Goal: Communication & Community: Answer question/provide support

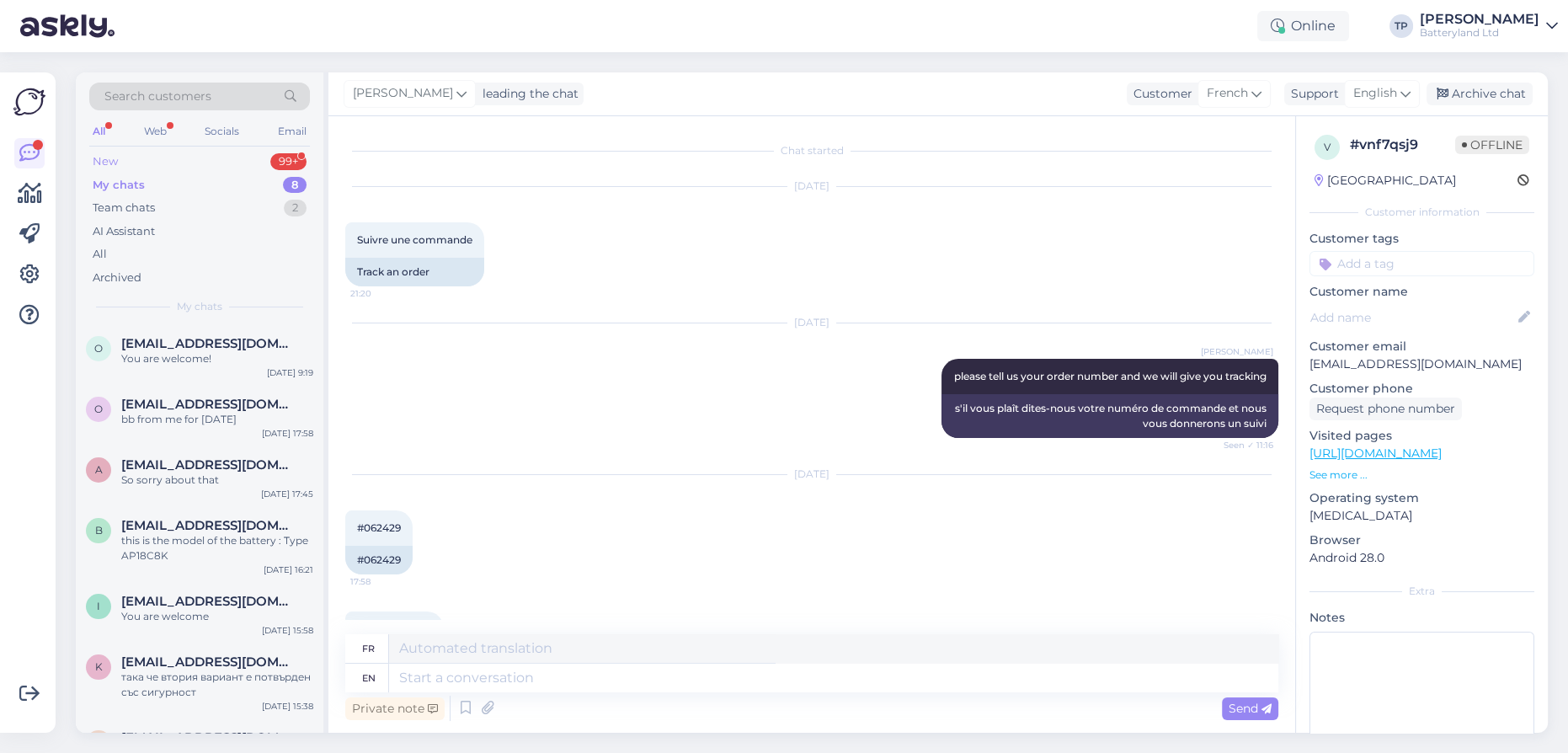
scroll to position [630, 0]
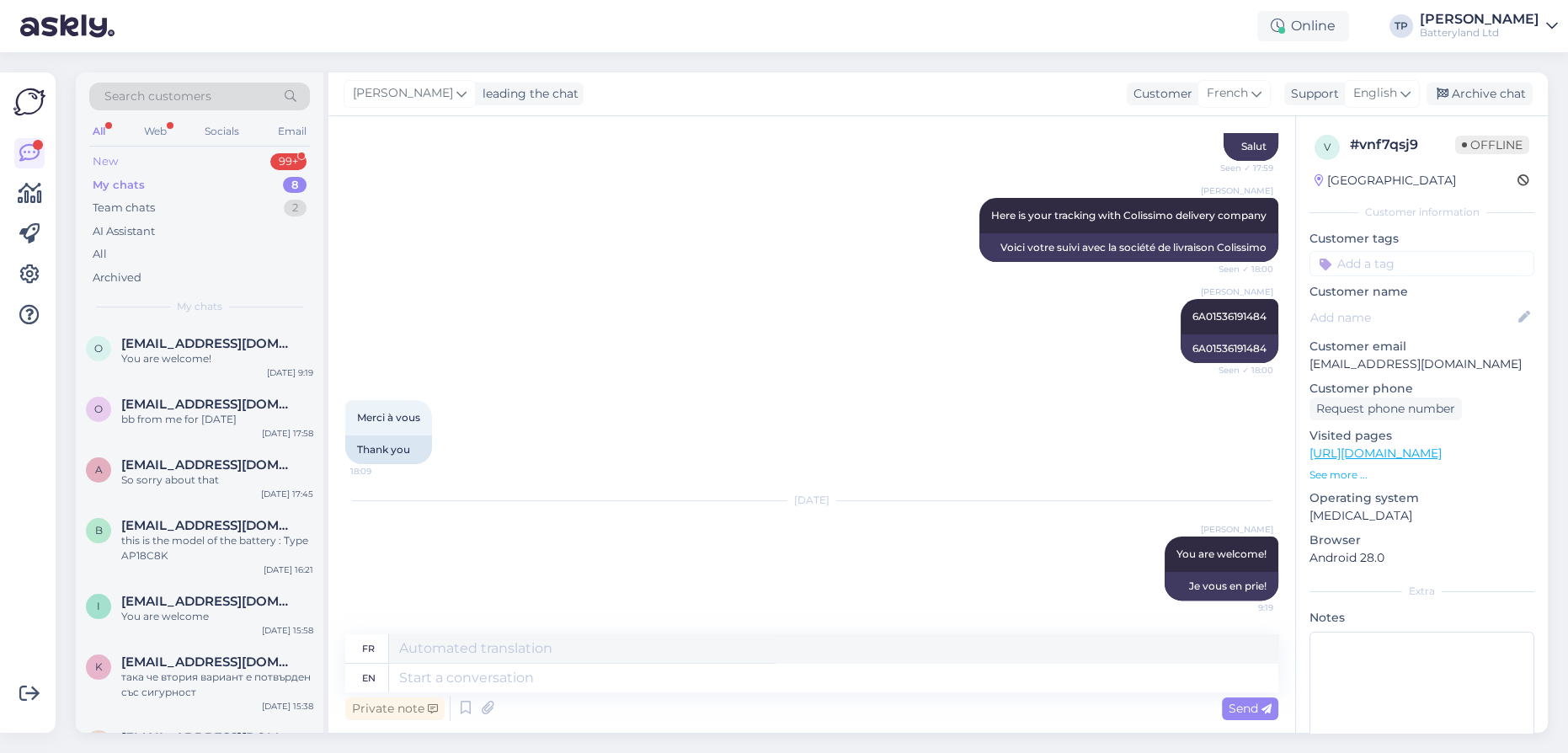
click at [205, 164] on div "New 99+" at bounding box center [200, 161] width 221 height 23
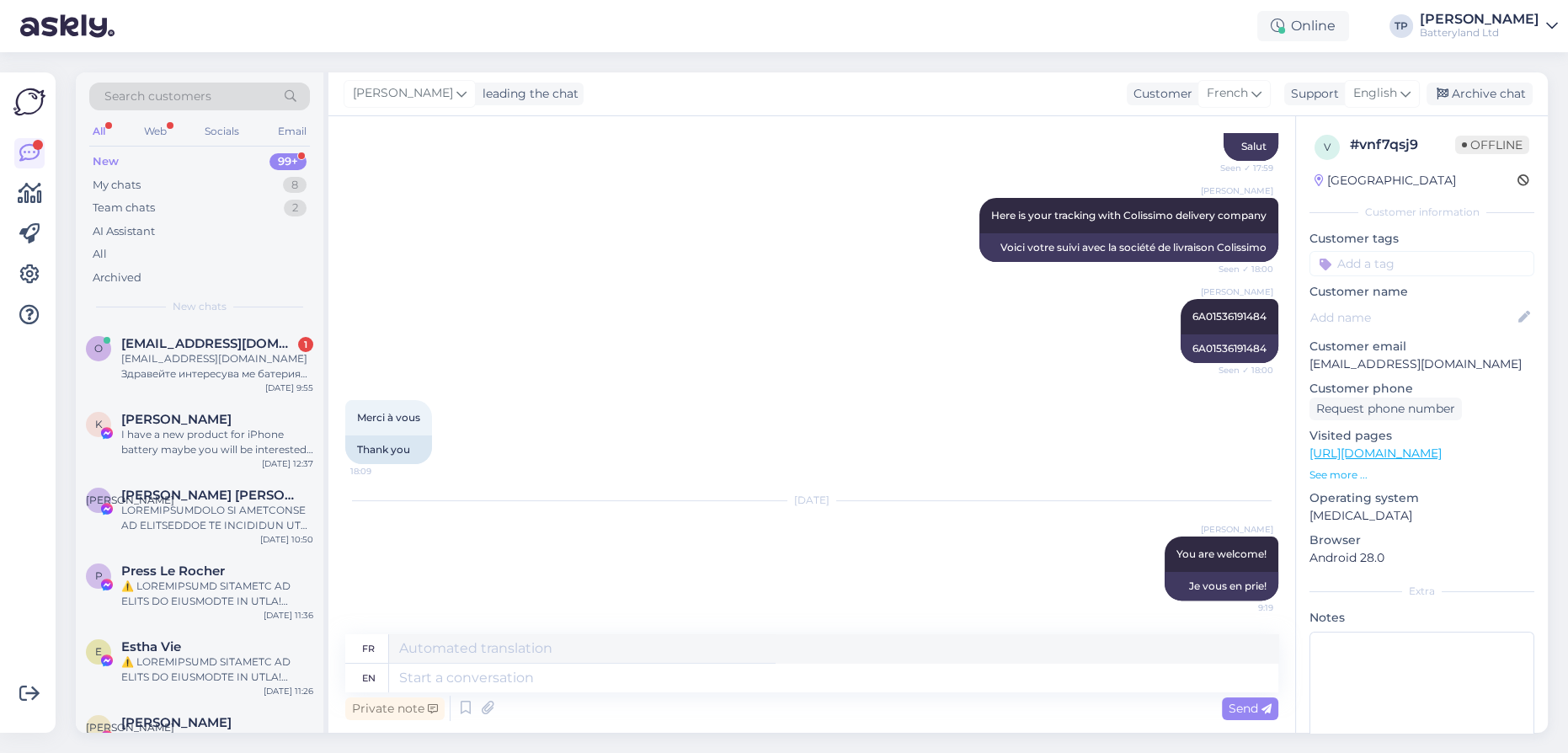
click at [209, 319] on div "Search customers All Web Socials Email New 99+ My chats 8 Team chats 2 AI Assis…" at bounding box center [200, 198] width 248 height 252
click at [209, 347] on span "[EMAIL_ADDRESS][DOMAIN_NAME]" at bounding box center [209, 344] width 176 height 15
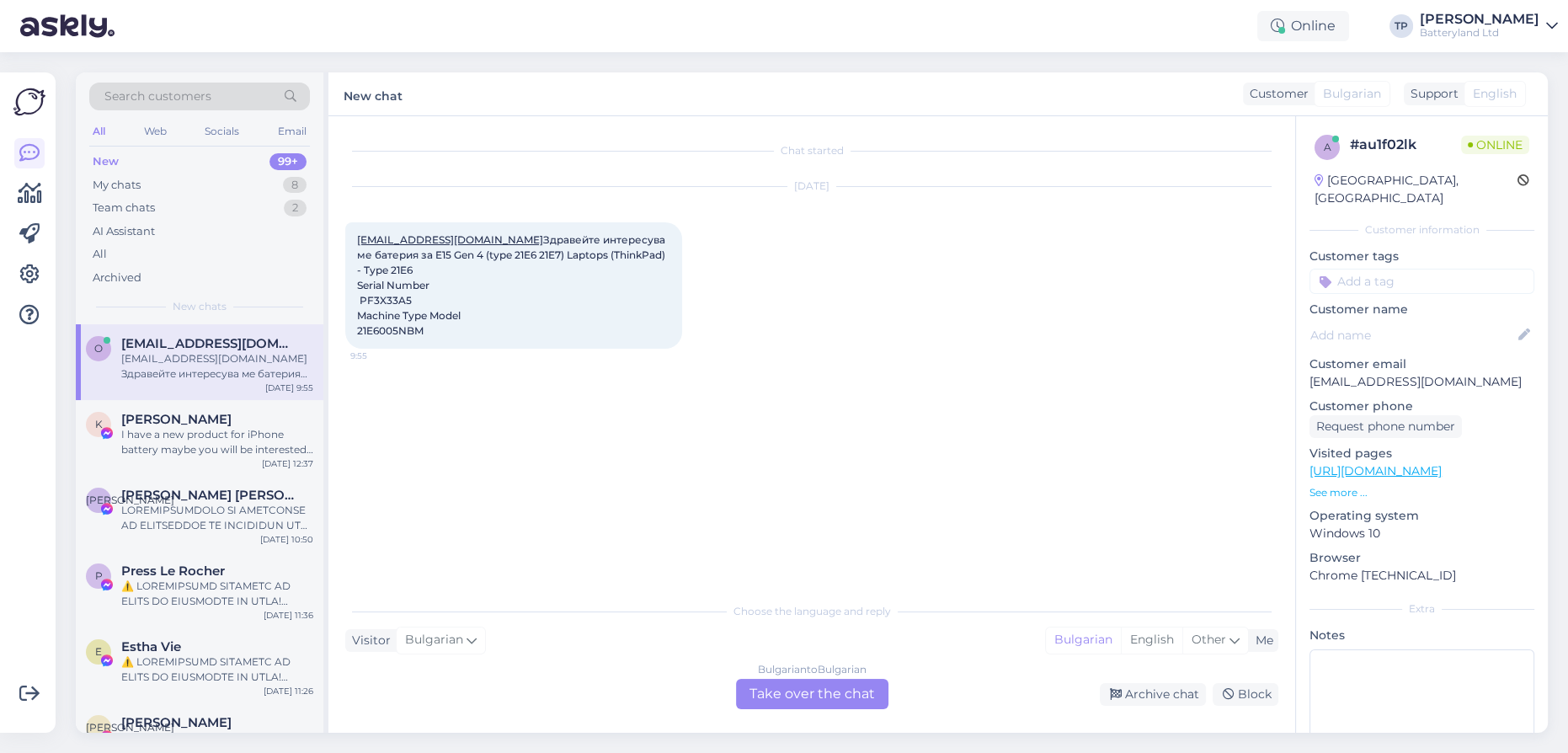
scroll to position [0, 0]
click at [773, 700] on div "Bulgarian to Bulgarian Take over the chat" at bounding box center [812, 694] width 152 height 30
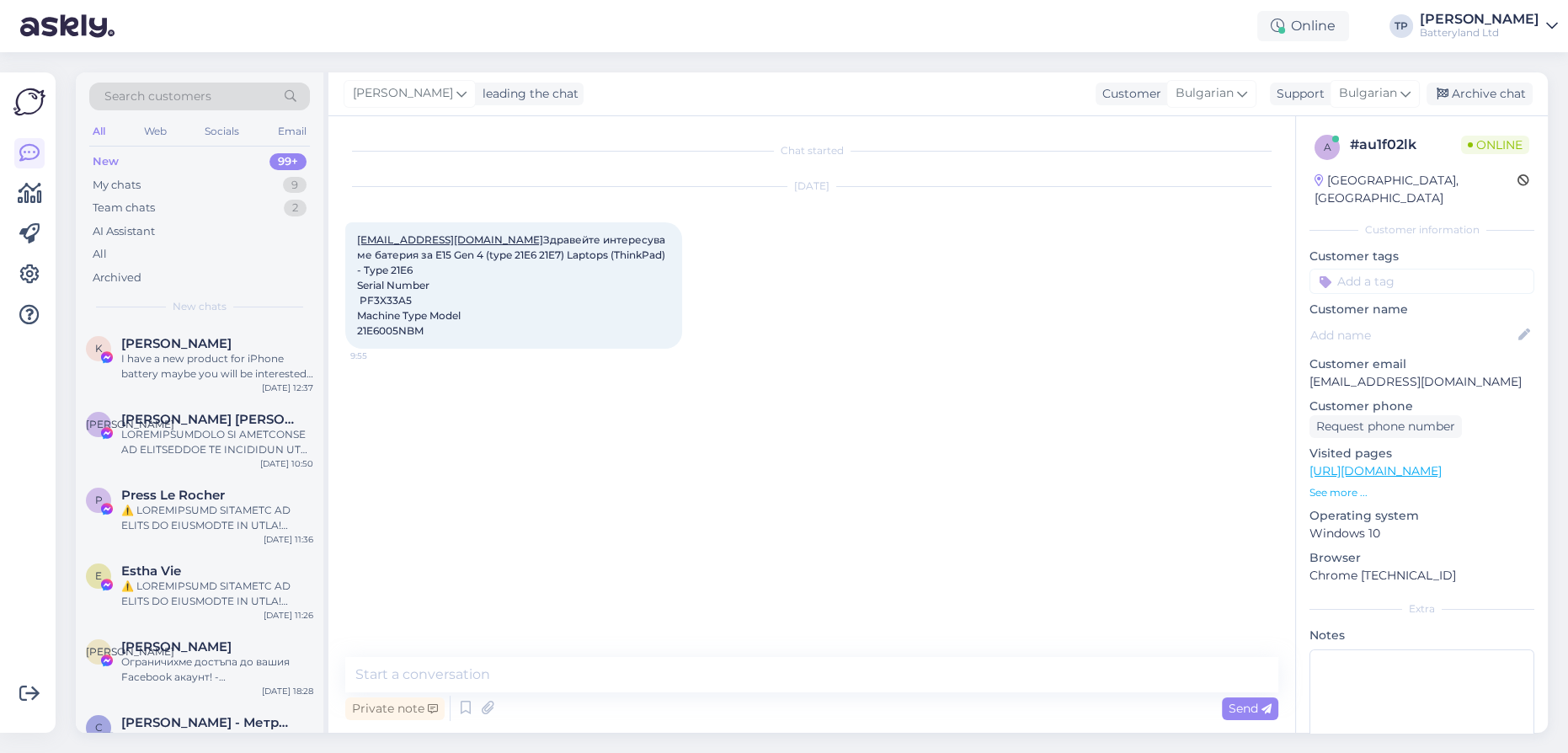
drag, startPoint x: 426, startPoint y: 345, endPoint x: 352, endPoint y: 340, distance: 74.2
click at [352, 340] on div "[EMAIL_ADDRESS][DOMAIN_NAME] Здравейте интересува ме батерия за E15 Gen 4 (type…" at bounding box center [513, 285] width 337 height 126
copy span "21E6005NBM"
click at [474, 681] on textarea at bounding box center [812, 675] width 933 height 36
type textarea "Здравейте"
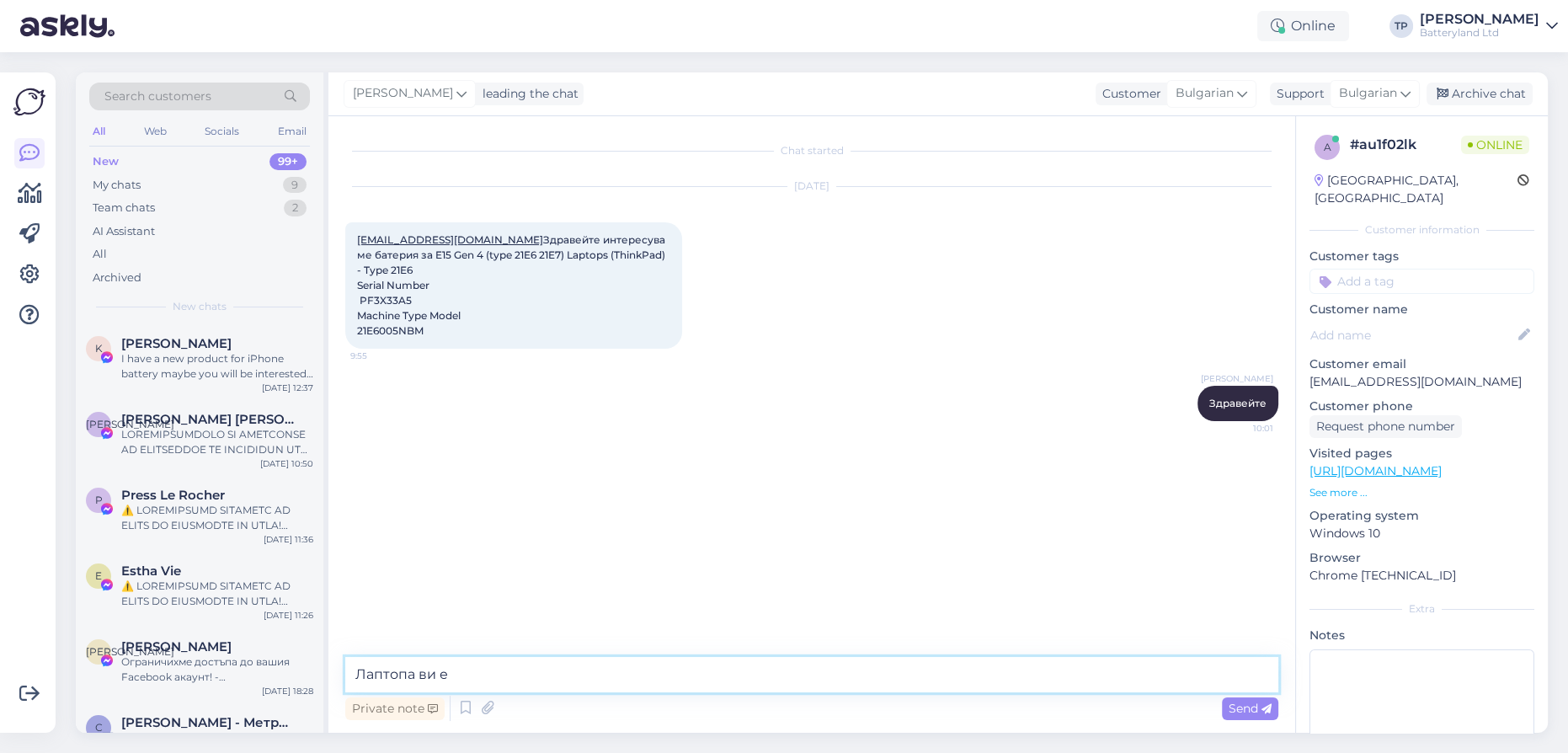
paste textarea "Lenovo ThinkPad E15"
type textarea "Лаптопа ви е Lenovo ThinkPad E15 ?"
paste textarea "[URL][DOMAIN_NAME]"
type textarea "[URL][DOMAIN_NAME]"
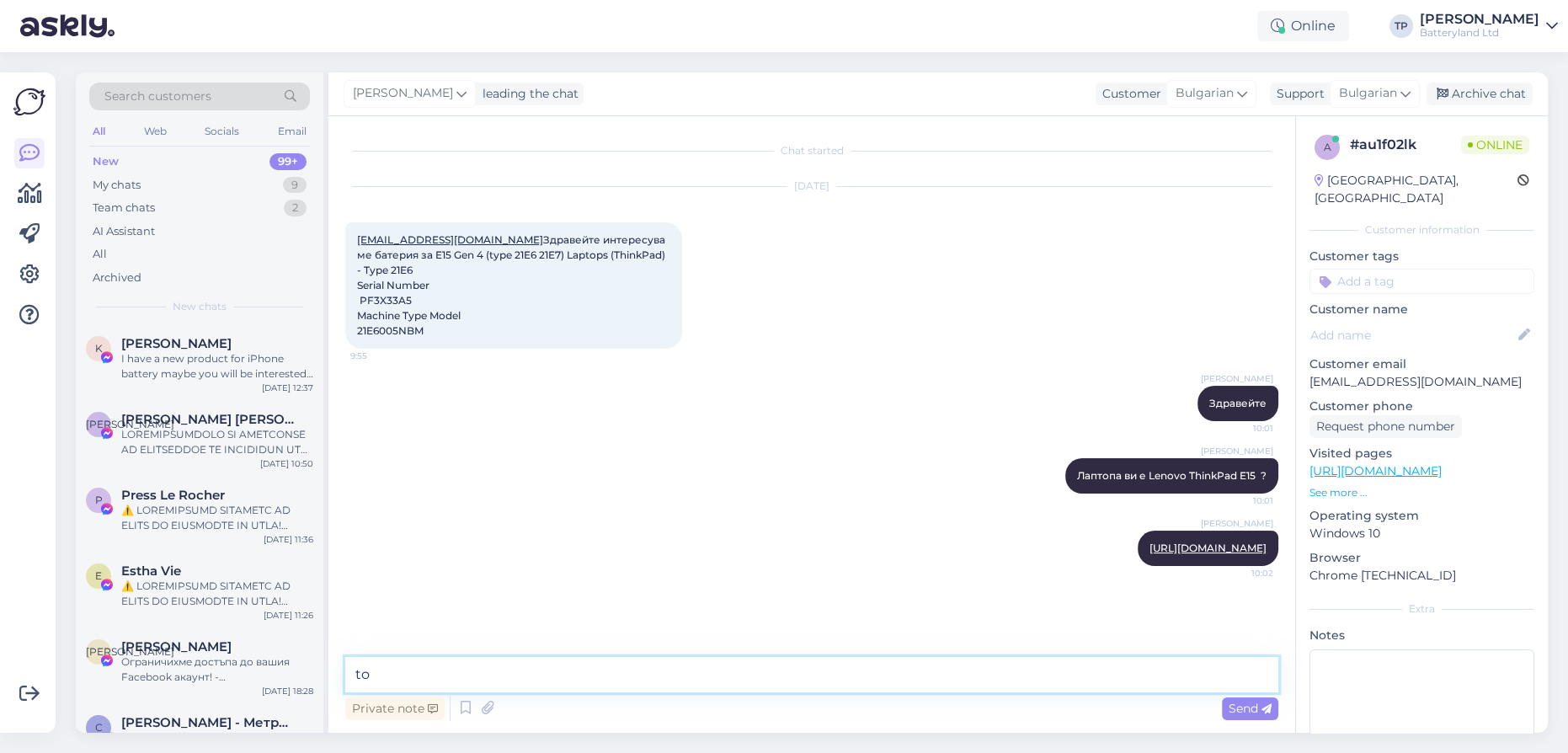
type textarea "t"
type textarea "Това е съвместима батерия за вашият модел"
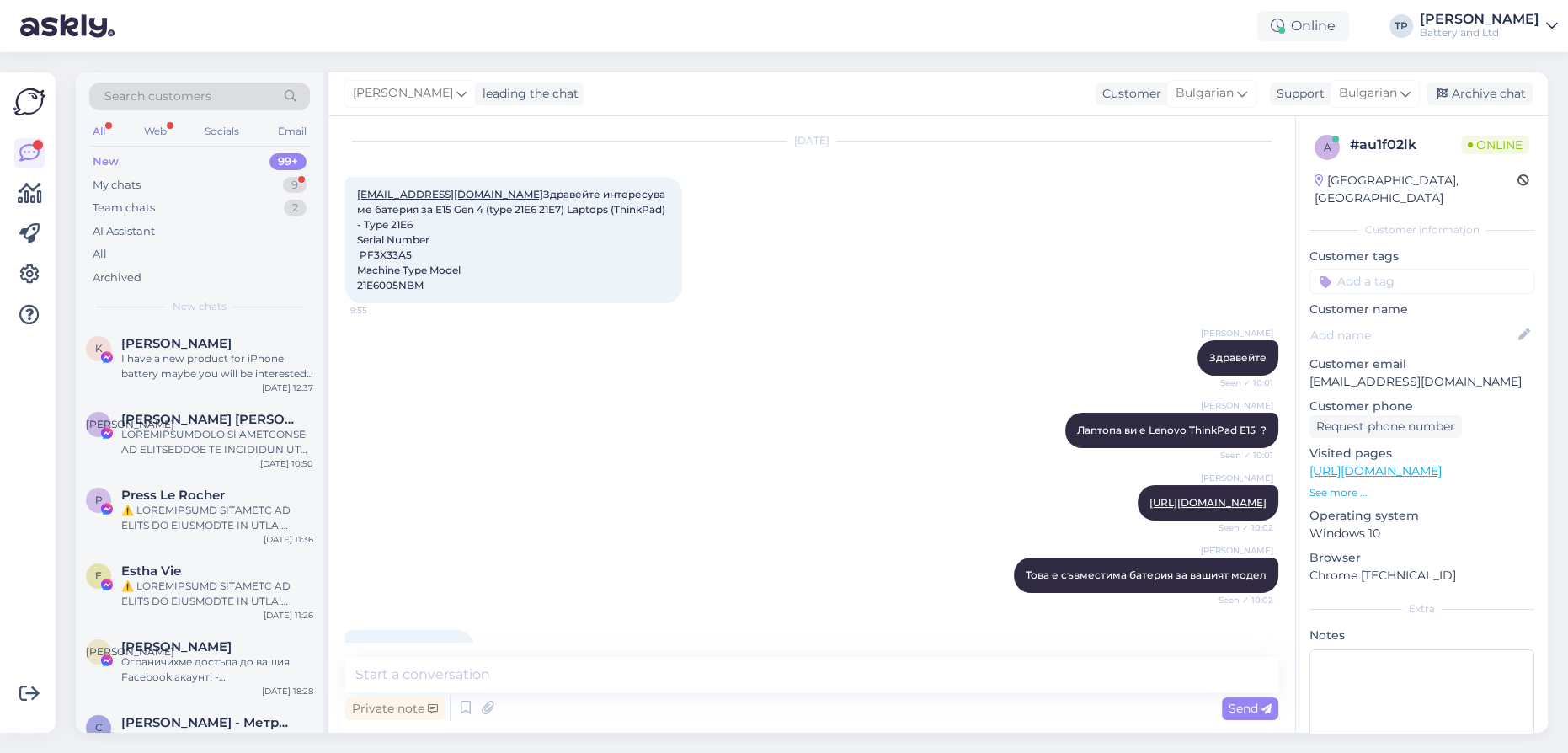
scroll to position [118, 0]
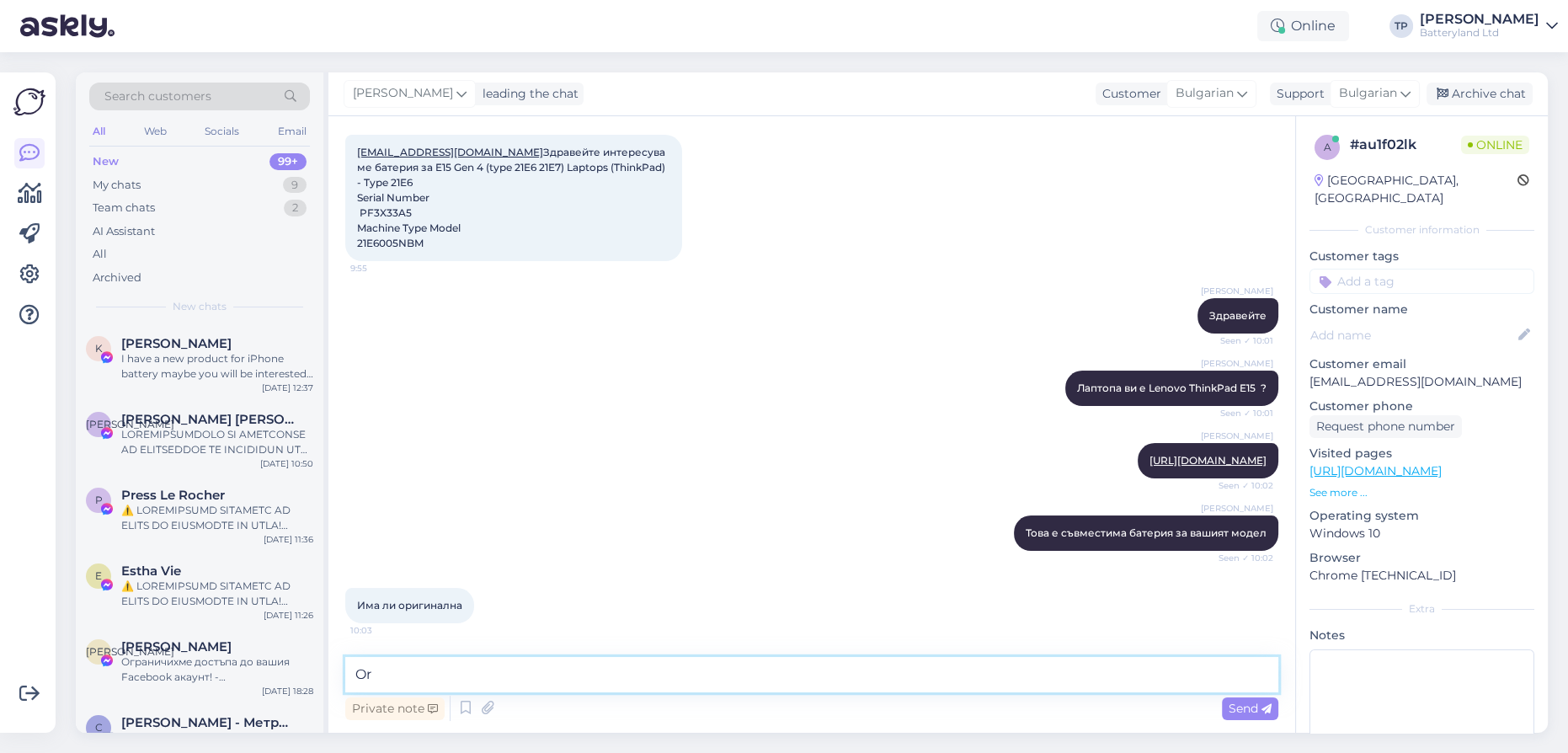
type textarea "O"
type textarea "Оригиналната при нас е спряна от продажба"
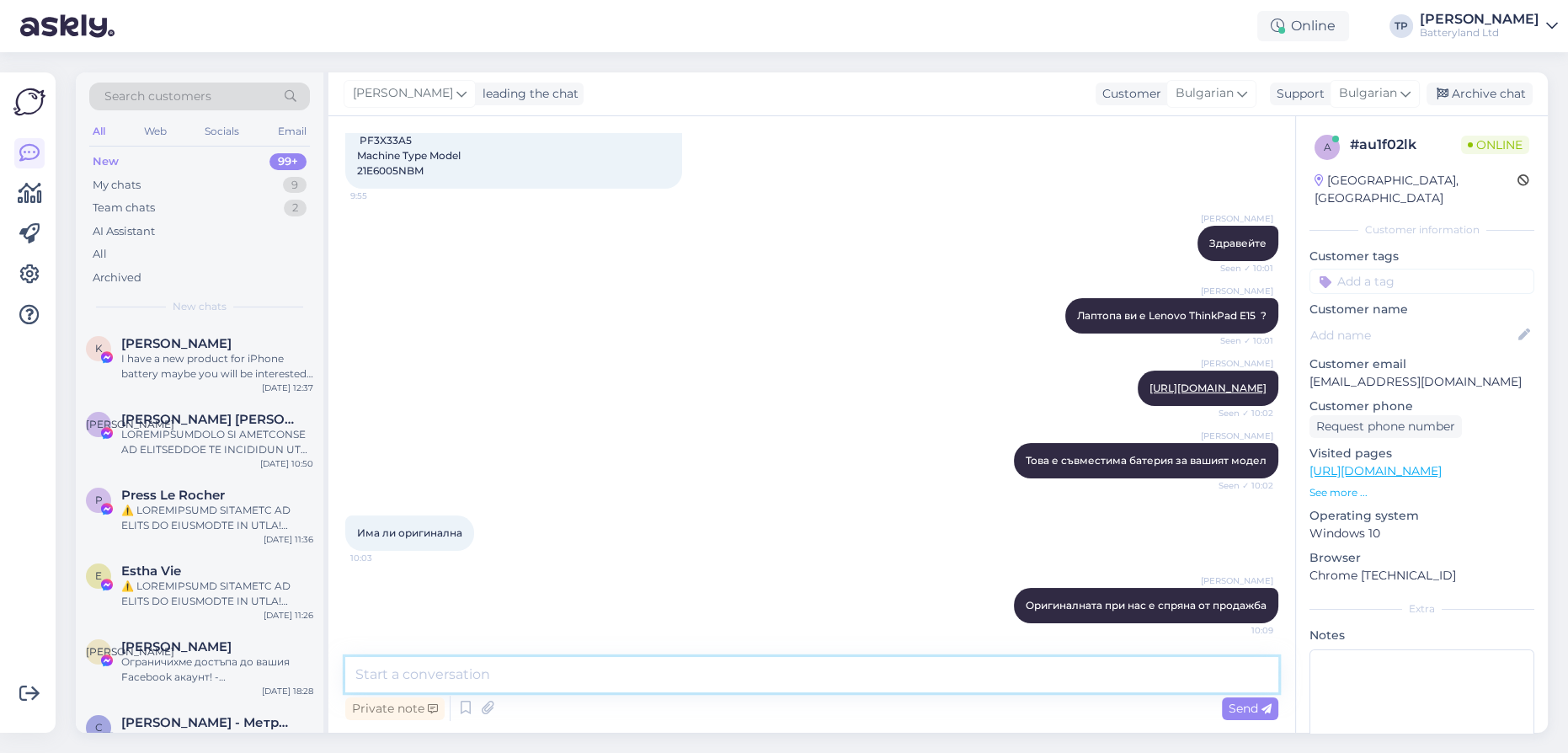
scroll to position [190, 0]
drag, startPoint x: 1064, startPoint y: 298, endPoint x: 1244, endPoint y: 300, distance: 180.0
click at [1244, 309] on span "Лаптопа ви е Lenovo ThinkPad E15 ?" at bounding box center [1172, 315] width 189 height 13
copy span "Лаптопа ви е Lenovo ThinkPad E15"
click at [441, 681] on textarea at bounding box center [812, 675] width 933 height 36
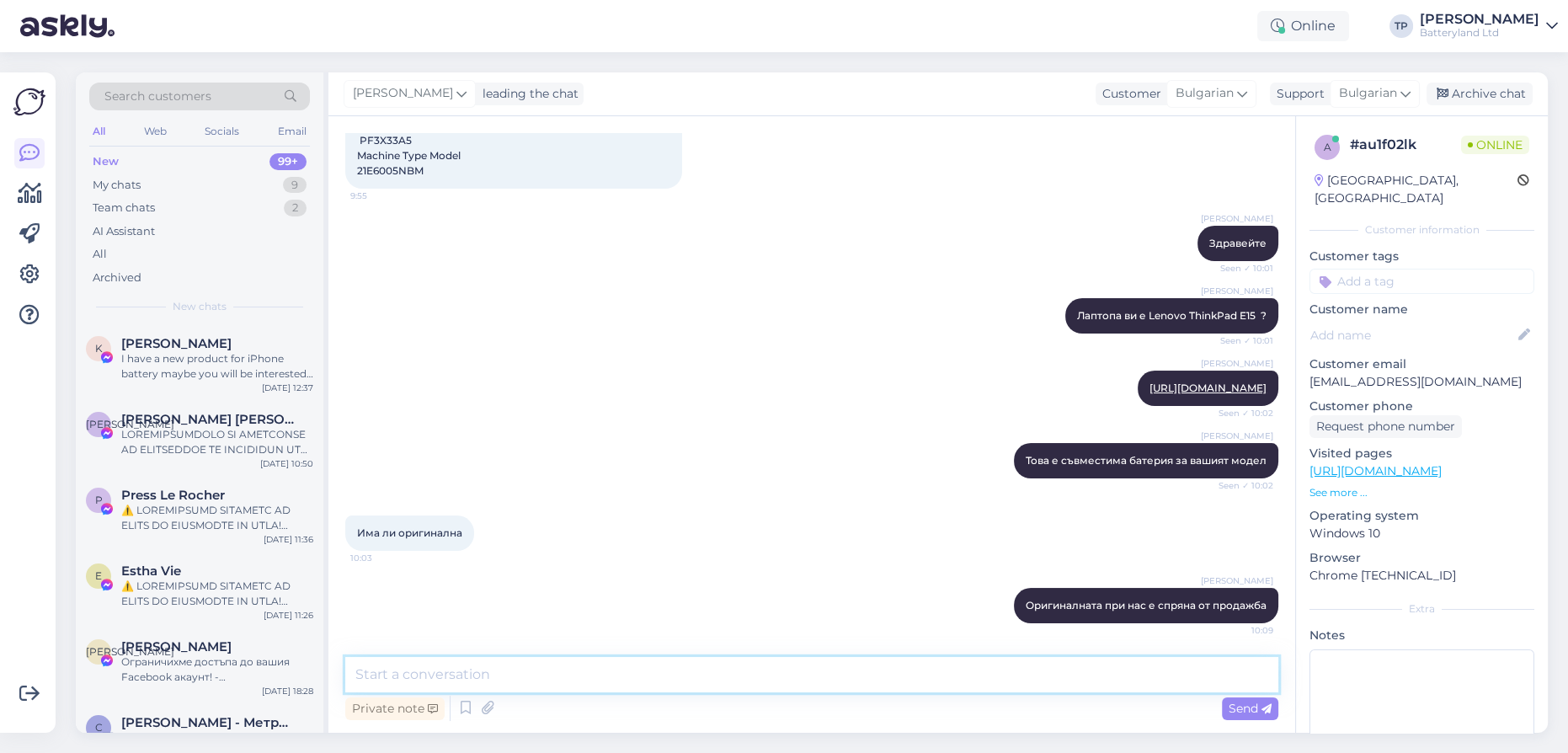
type textarea "N"
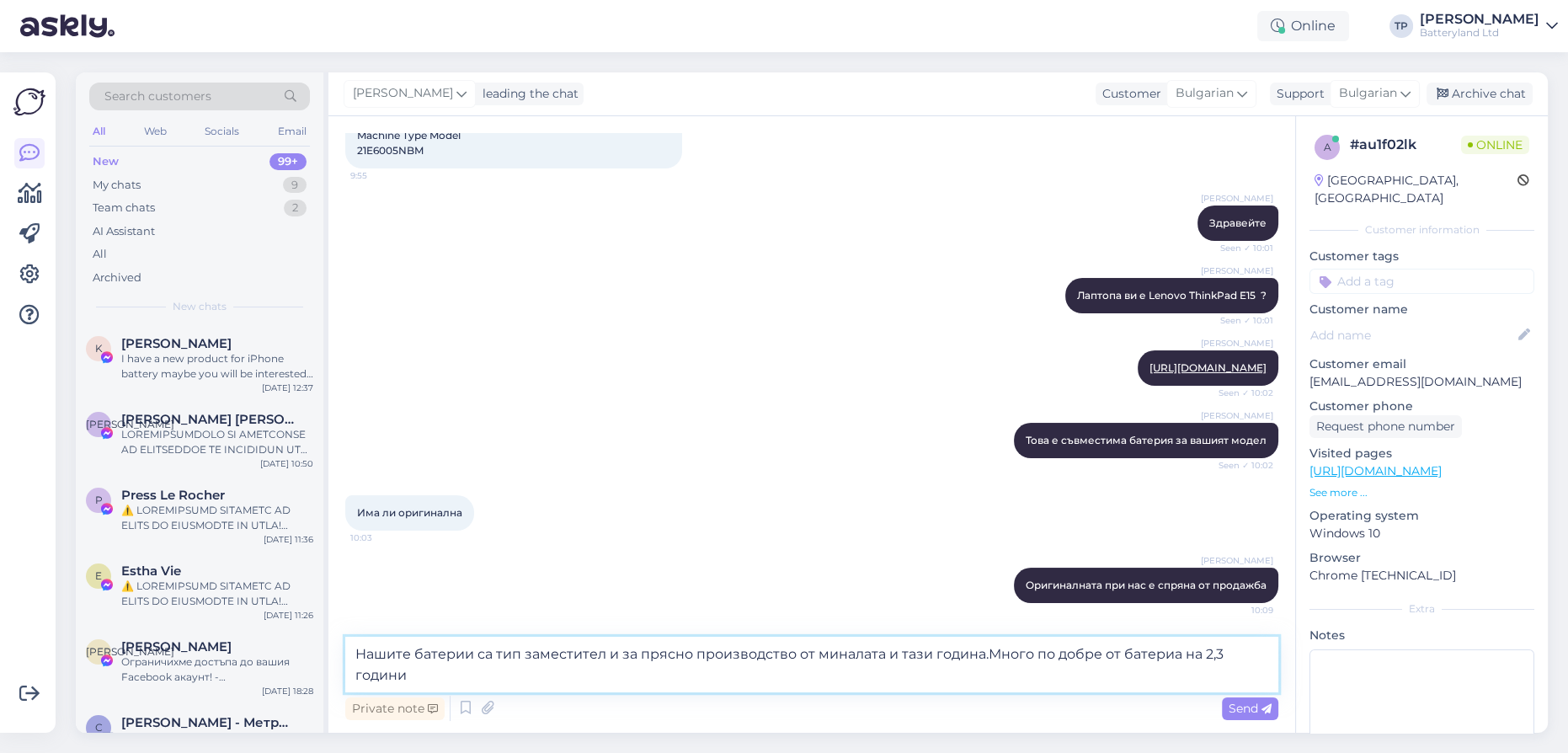
click at [1120, 651] on textarea "Нашите батерии са тип заместител и за прясно производство от миналата и тази го…" at bounding box center [812, 665] width 933 height 56
click at [1264, 654] on textarea "Нашите батерии са тип заместител и за прясно производство от миналата и тази го…" at bounding box center [812, 665] width 933 height 56
click at [472, 678] on textarea "Нашите батерии са тип заместител и за прясно производство от миналата и тази го…" at bounding box center [812, 665] width 933 height 56
type textarea "Нашите батерии са тип заместител и за прясно производство от миналата и тази го…"
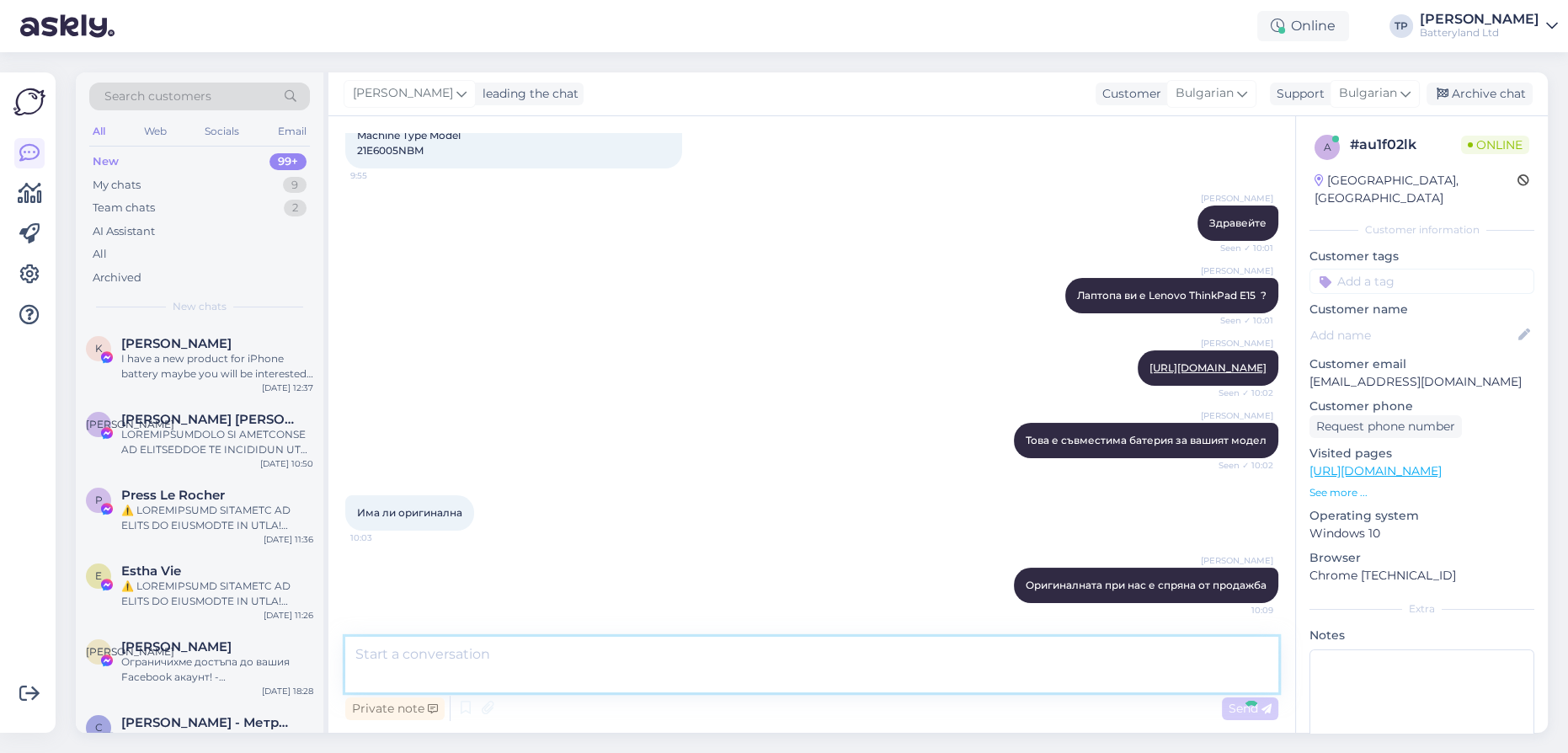
scroll to position [309, 0]
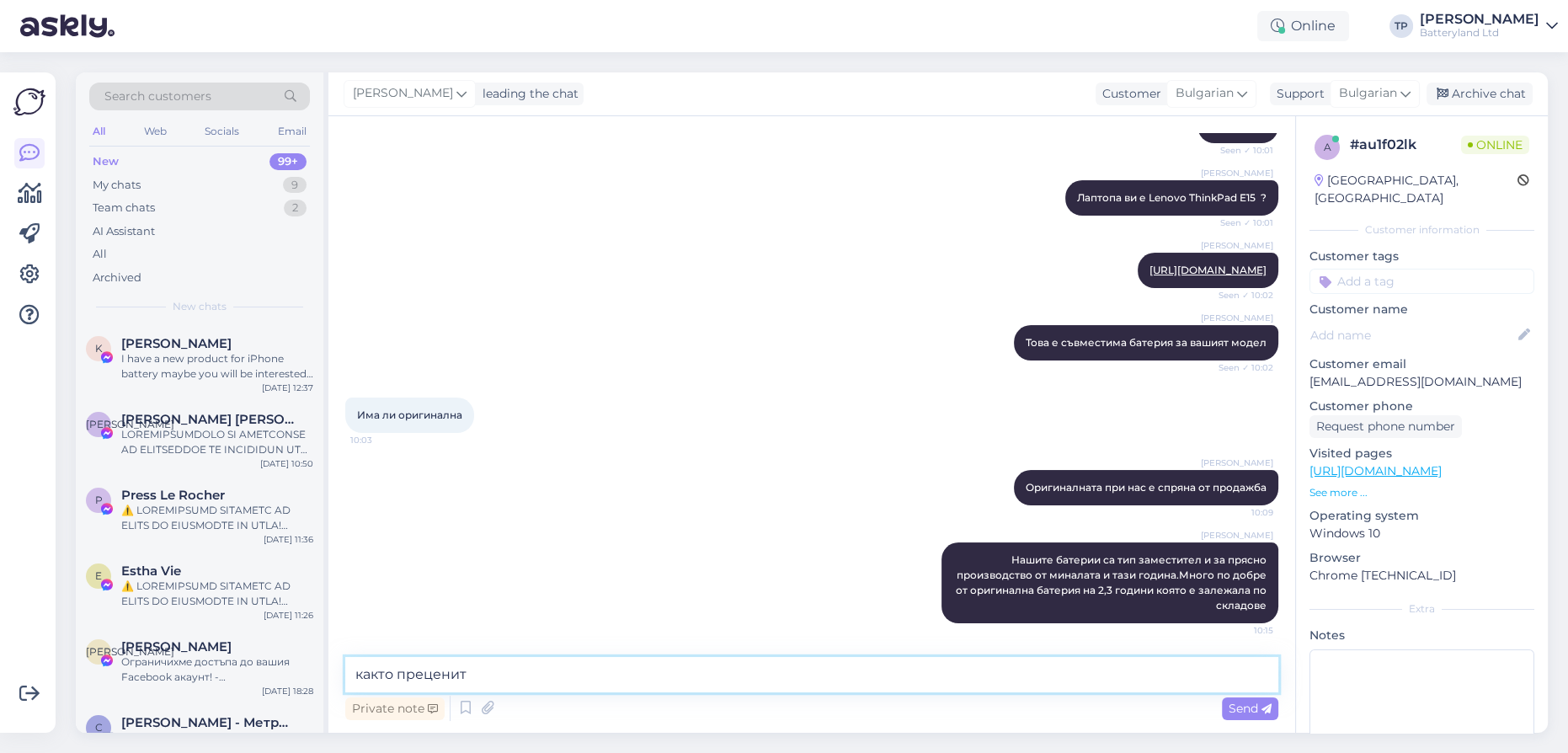
type textarea "както прецените"
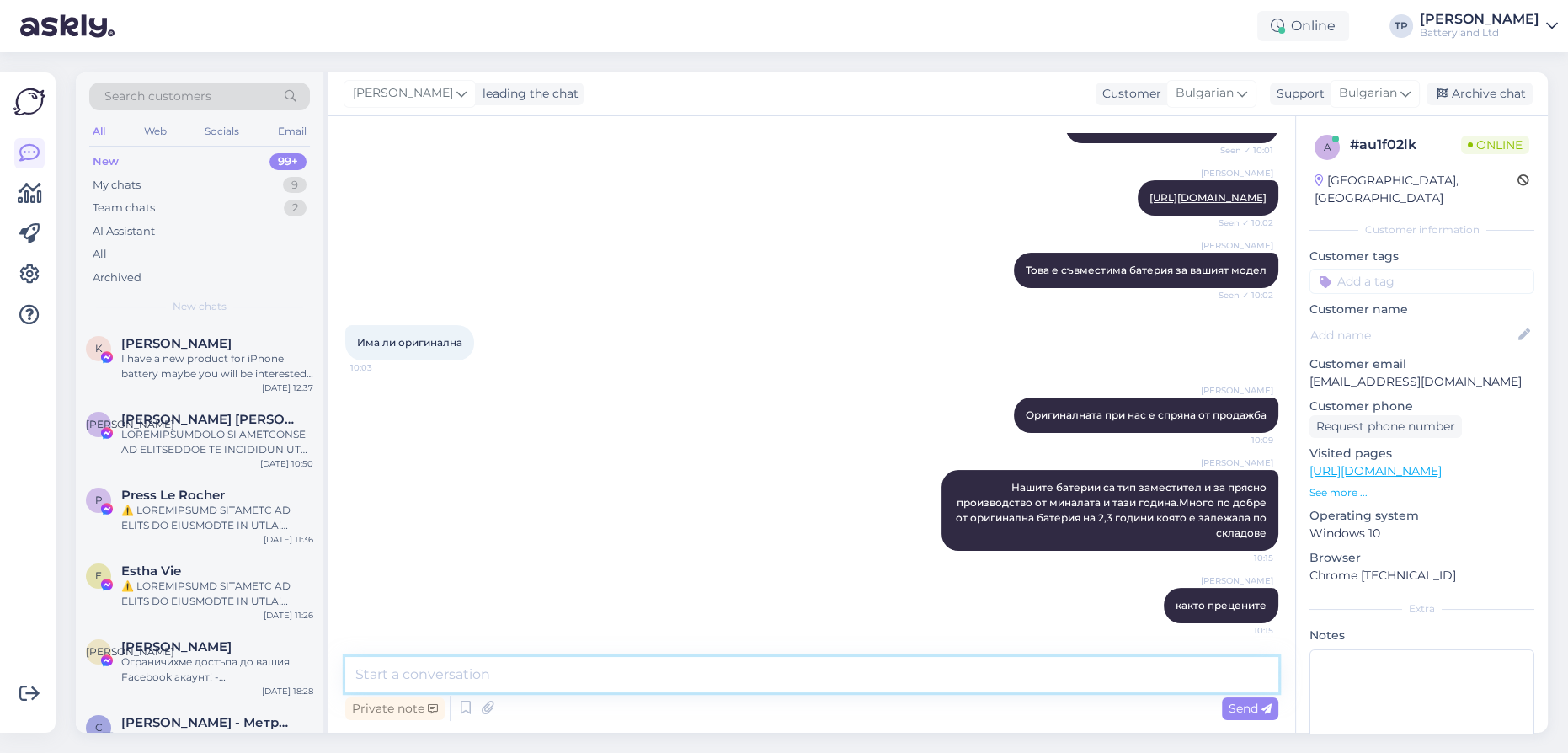
scroll to position [380, 0]
click at [167, 134] on div "Web" at bounding box center [155, 131] width 30 height 22
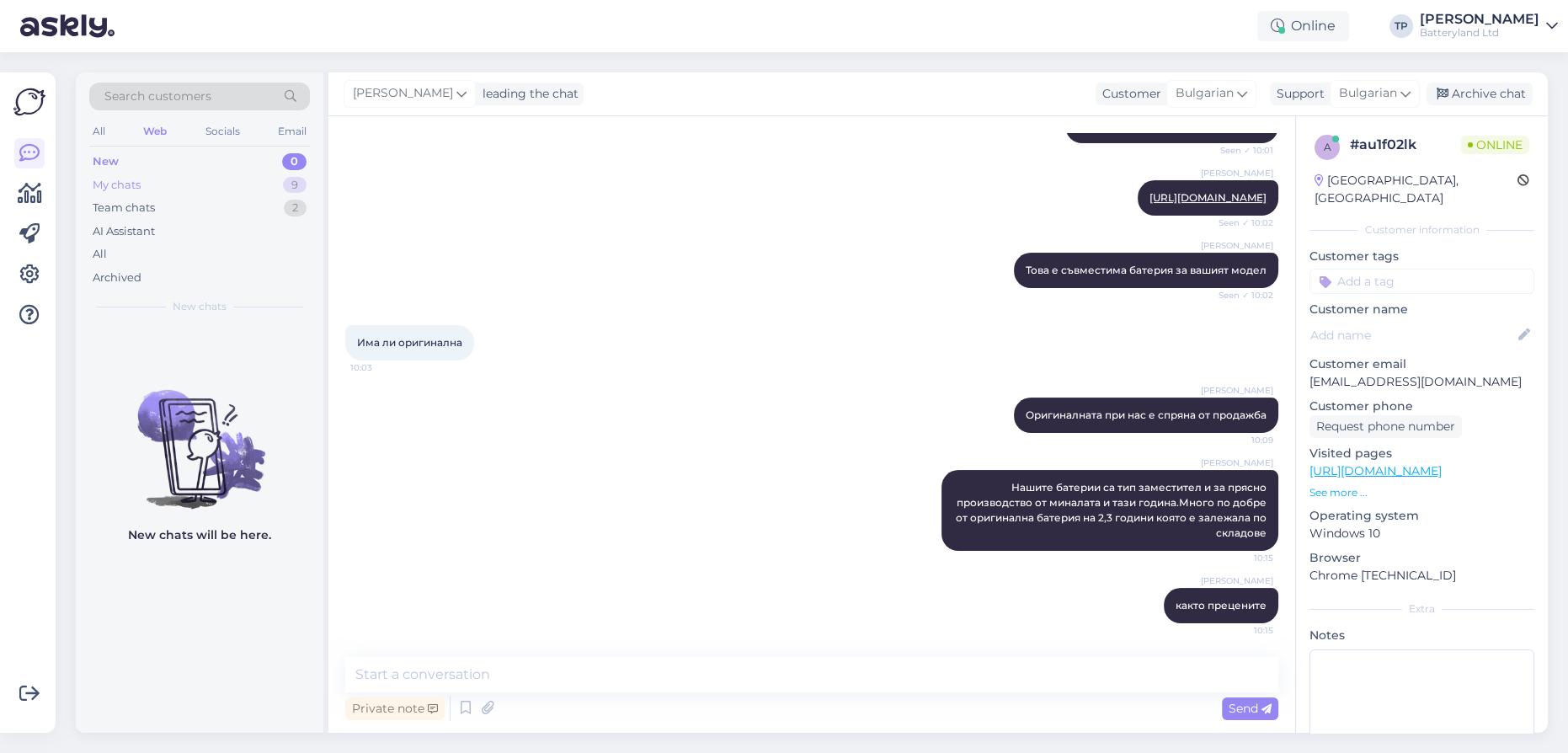
click at [180, 189] on div "My chats 9" at bounding box center [200, 185] width 221 height 23
